Goal: Task Accomplishment & Management: Manage account settings

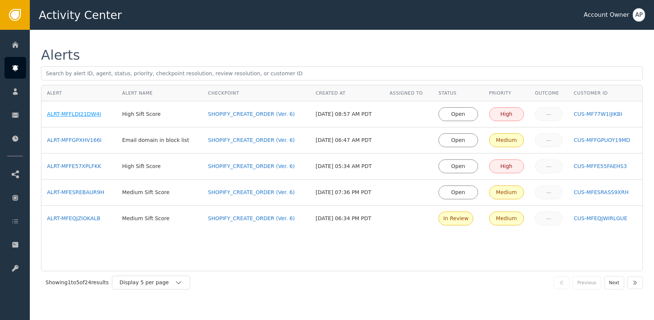
click at [85, 115] on div "ALRT-MFFLDJ21DW4J" at bounding box center [79, 114] width 64 height 8
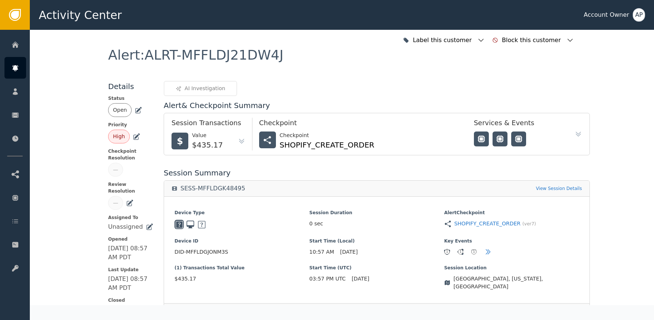
click at [136, 113] on icon at bounding box center [138, 110] width 7 height 7
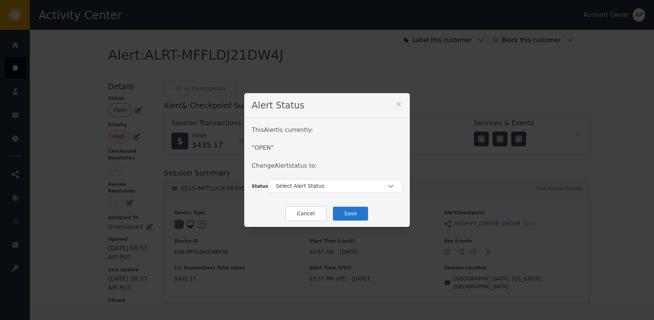
drag, startPoint x: 307, startPoint y: 184, endPoint x: 308, endPoint y: 195, distance: 11.2
click at [307, 192] on div "Select Alert Status" at bounding box center [335, 186] width 134 height 14
click at [313, 218] on div "Closed" at bounding box center [335, 217] width 119 height 8
click at [347, 213] on button "Save" at bounding box center [350, 213] width 37 height 15
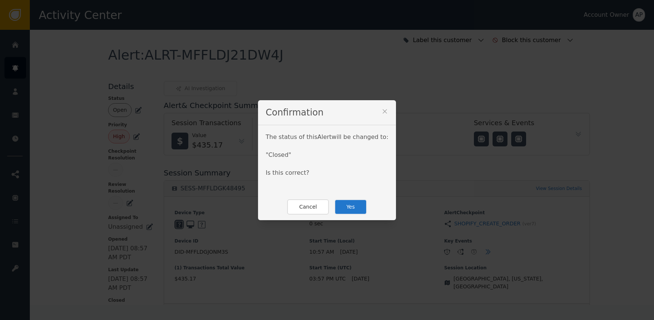
click at [354, 210] on button "Yes" at bounding box center [351, 207] width 32 height 15
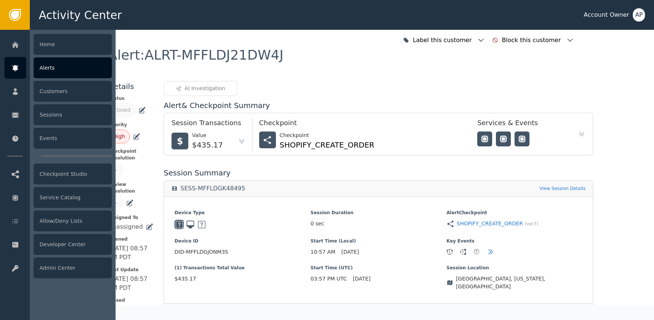
click at [9, 66] on div at bounding box center [15, 68] width 22 height 22
